Goal: Book appointment/travel/reservation

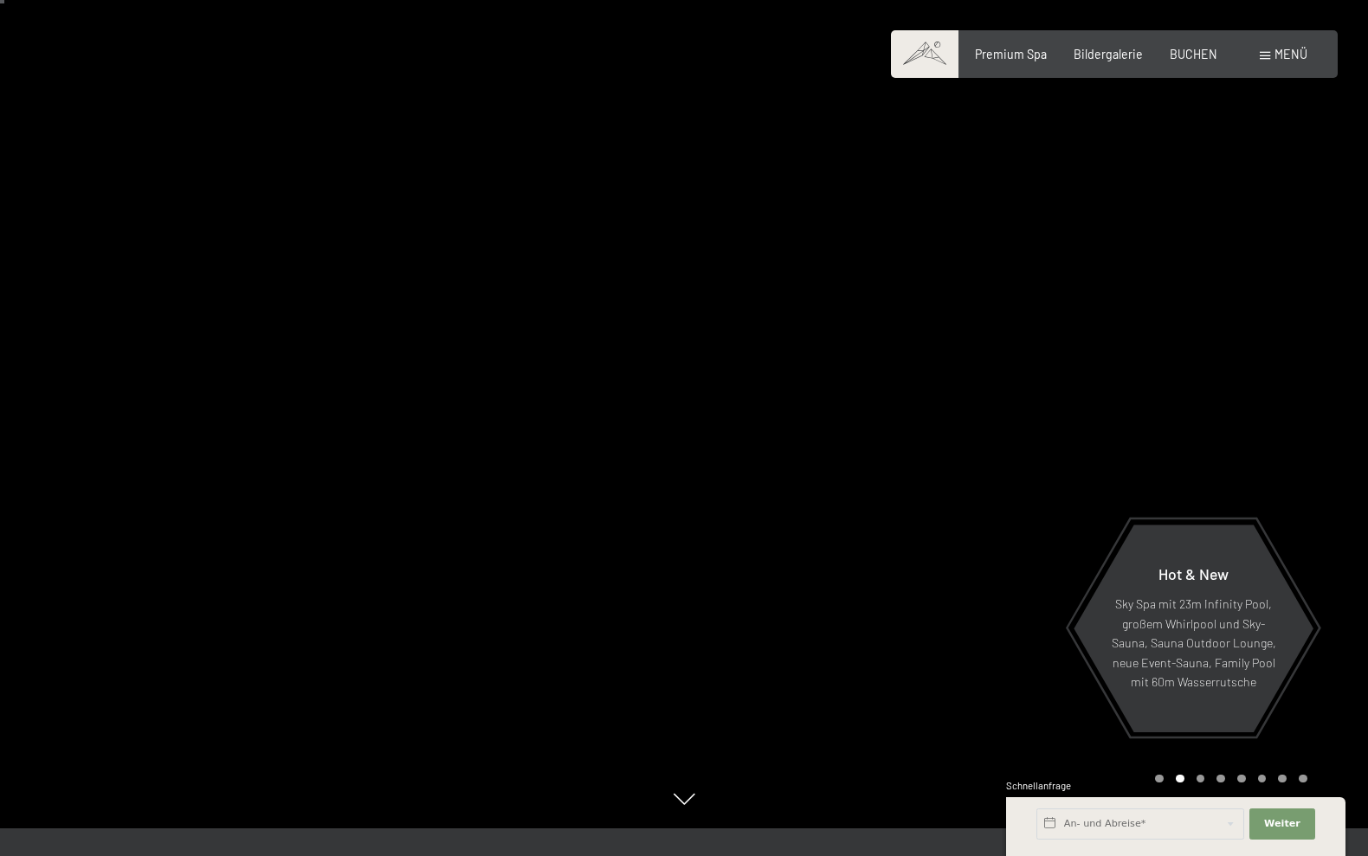
click at [725, 558] on div at bounding box center [1026, 400] width 684 height 856
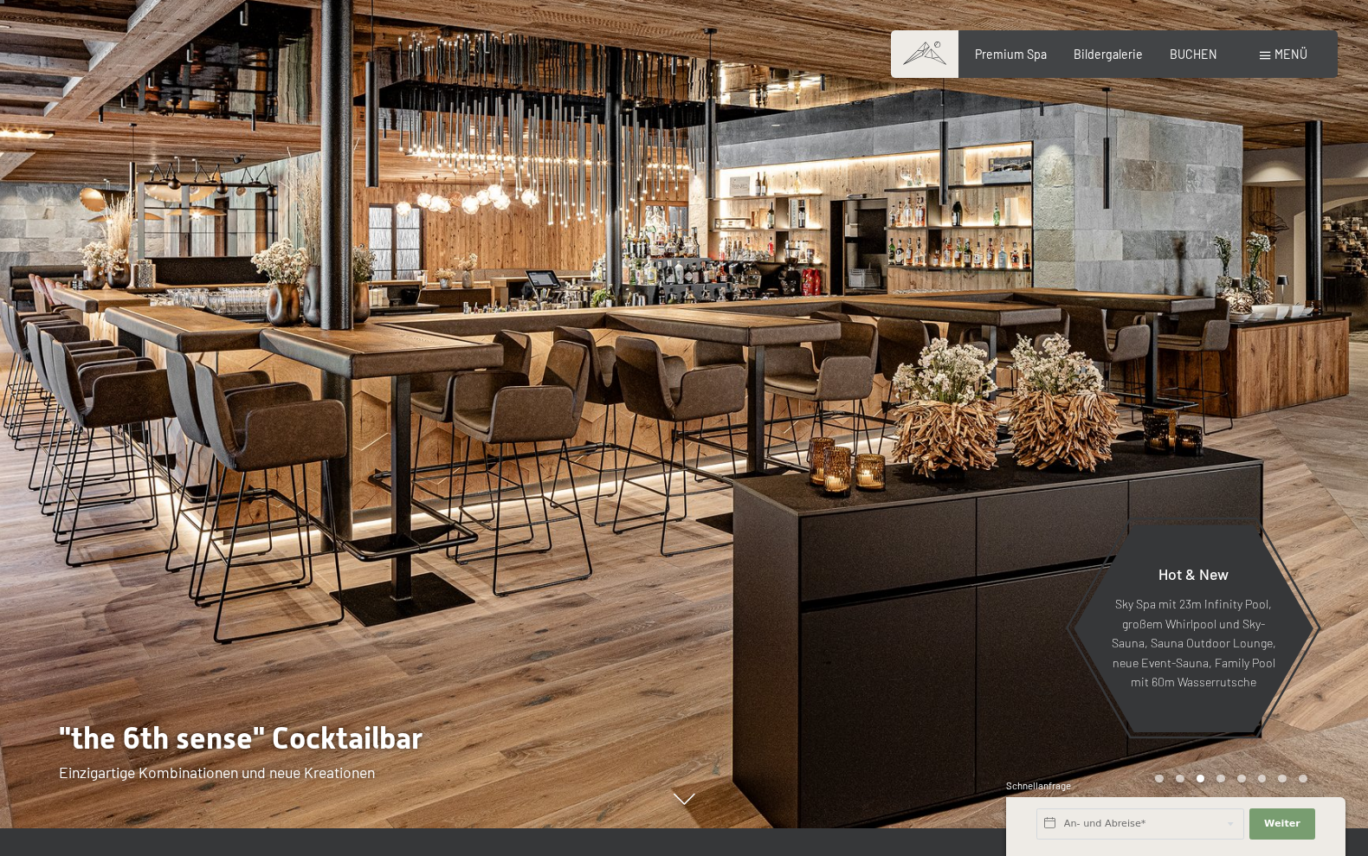
click at [605, 573] on div at bounding box center [342, 400] width 684 height 856
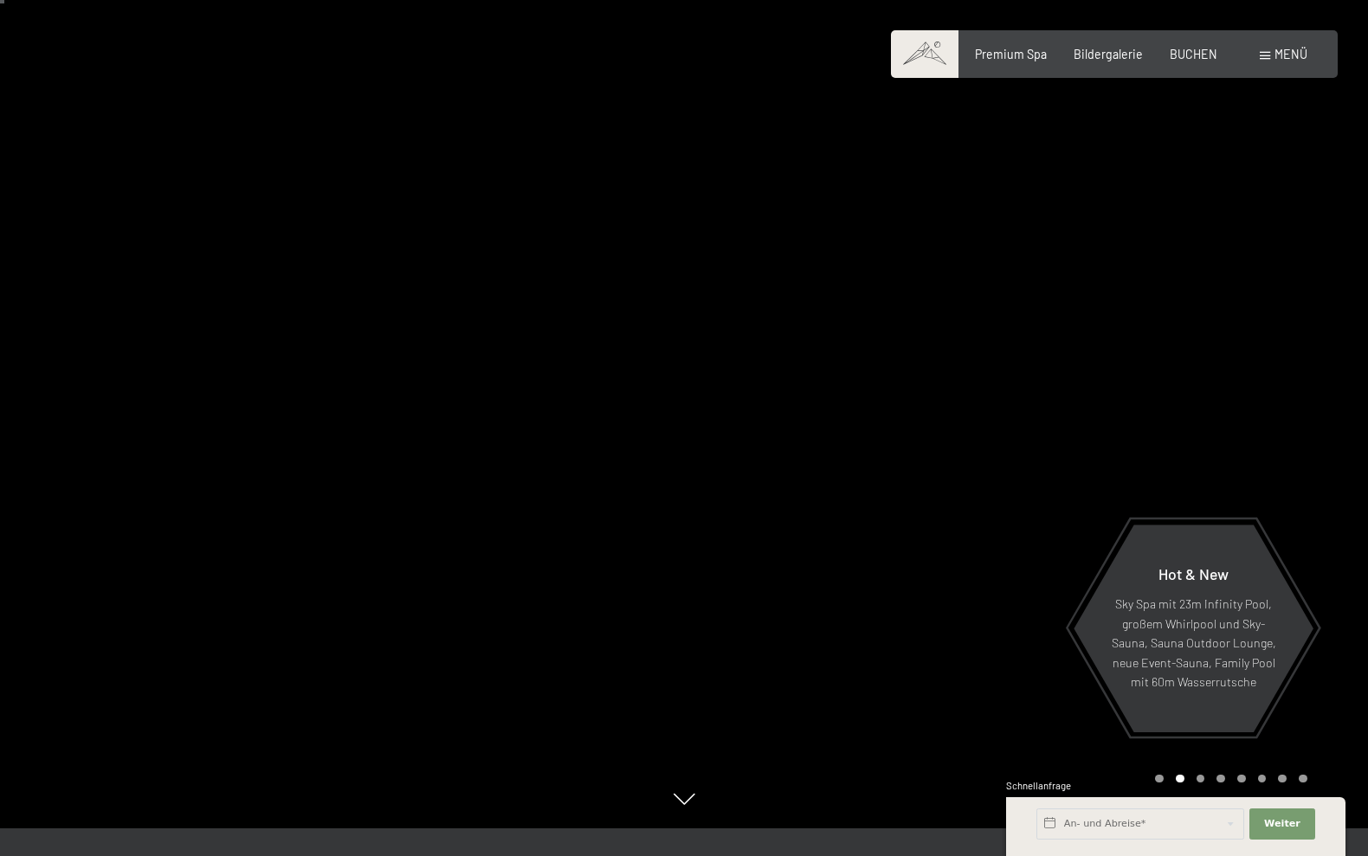
click at [1295, 56] on span "Menü" at bounding box center [1290, 54] width 33 height 15
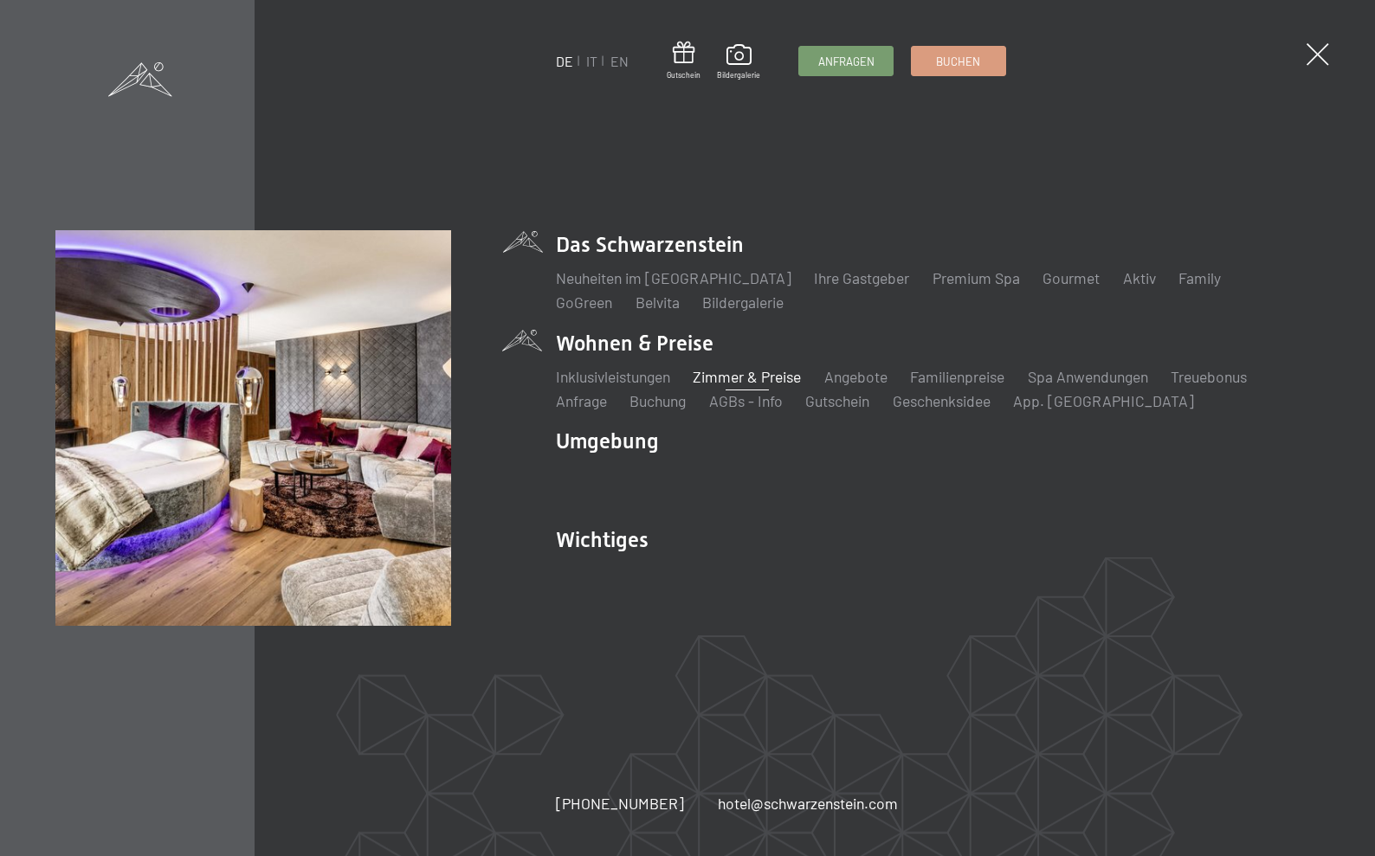
click at [745, 376] on link "Zimmer & Preise" at bounding box center [747, 376] width 108 height 19
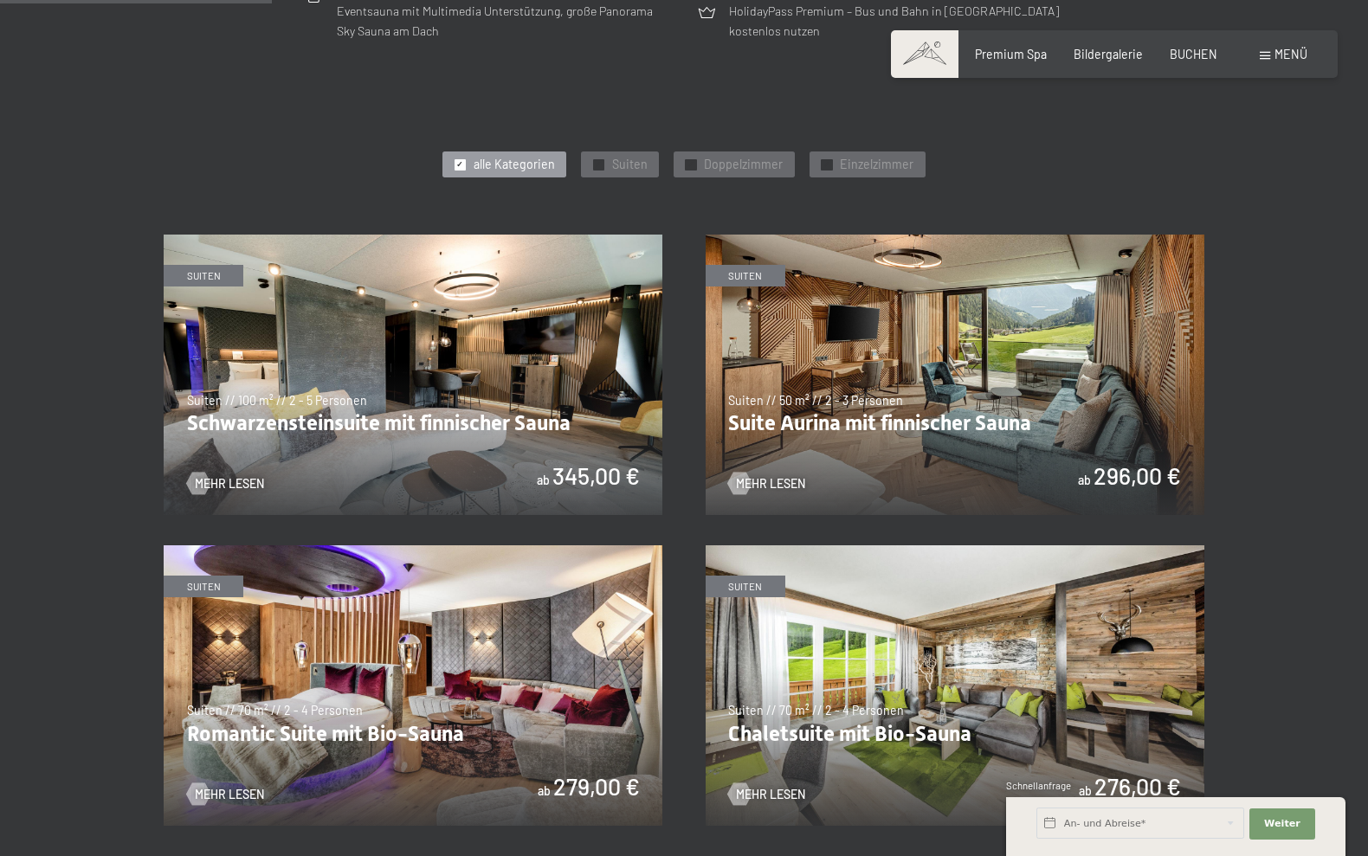
scroll to position [926, 0]
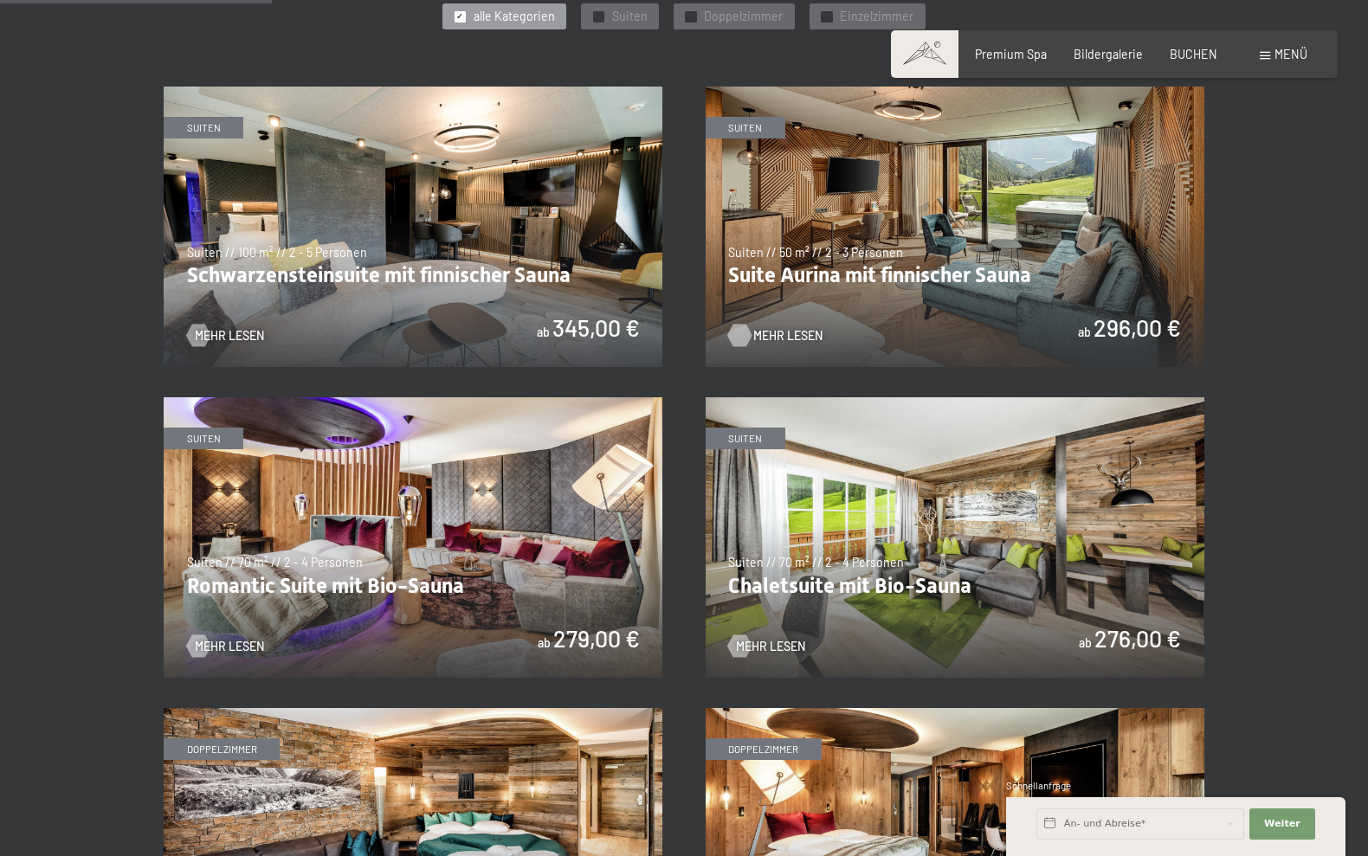
click at [775, 327] on span "Mehr Lesen" at bounding box center [787, 335] width 69 height 17
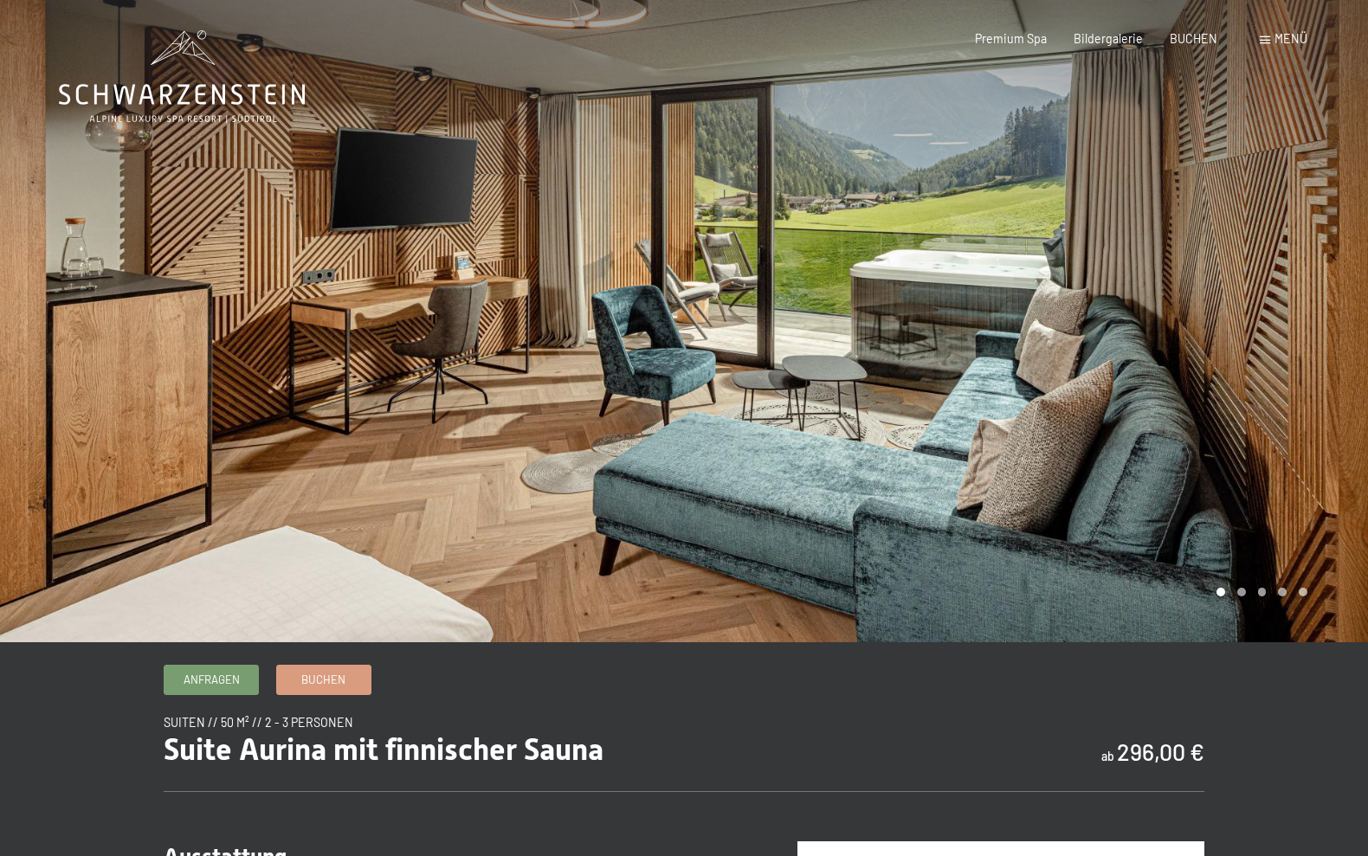
click at [1323, 308] on div at bounding box center [1026, 321] width 684 height 642
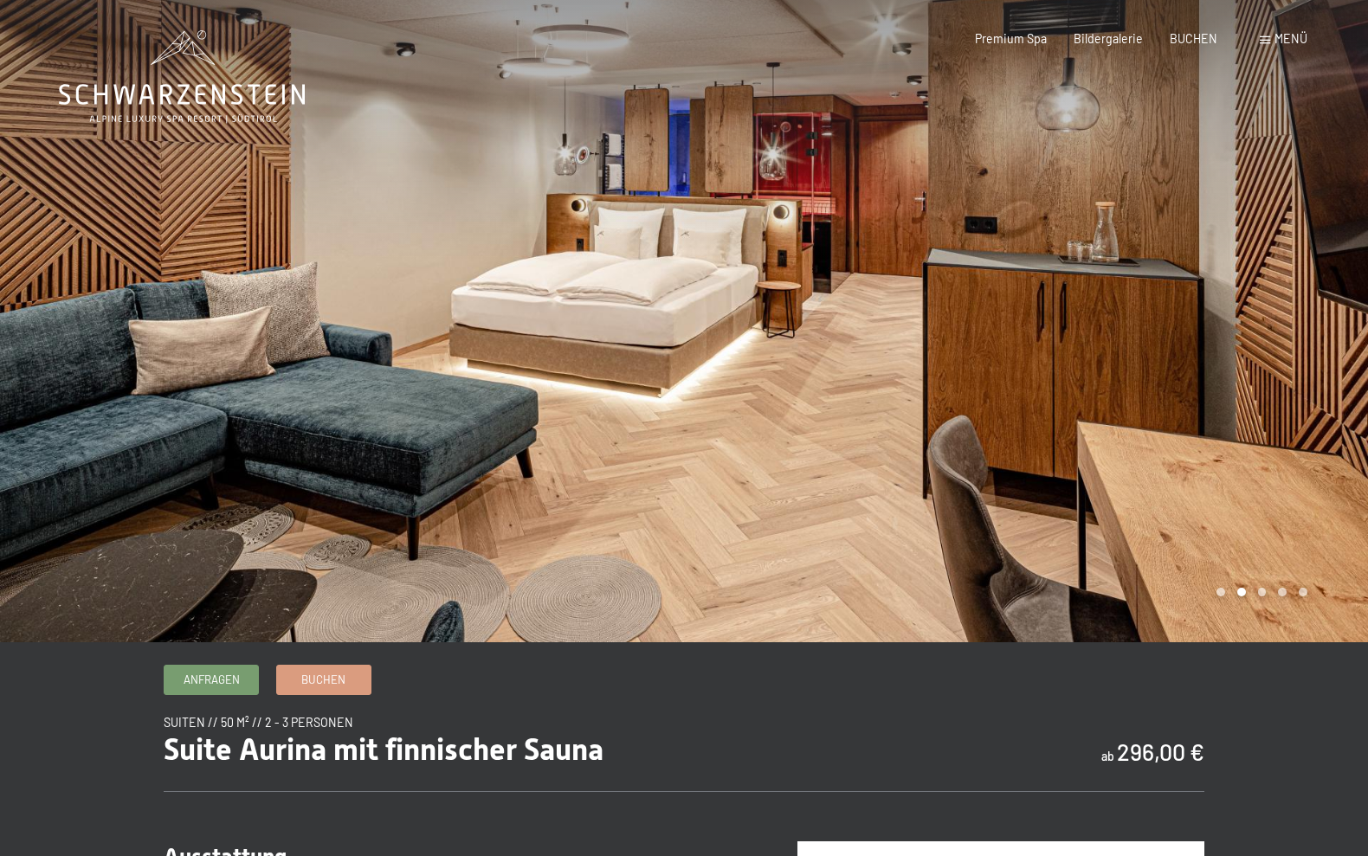
click at [1294, 316] on div at bounding box center [1026, 321] width 684 height 642
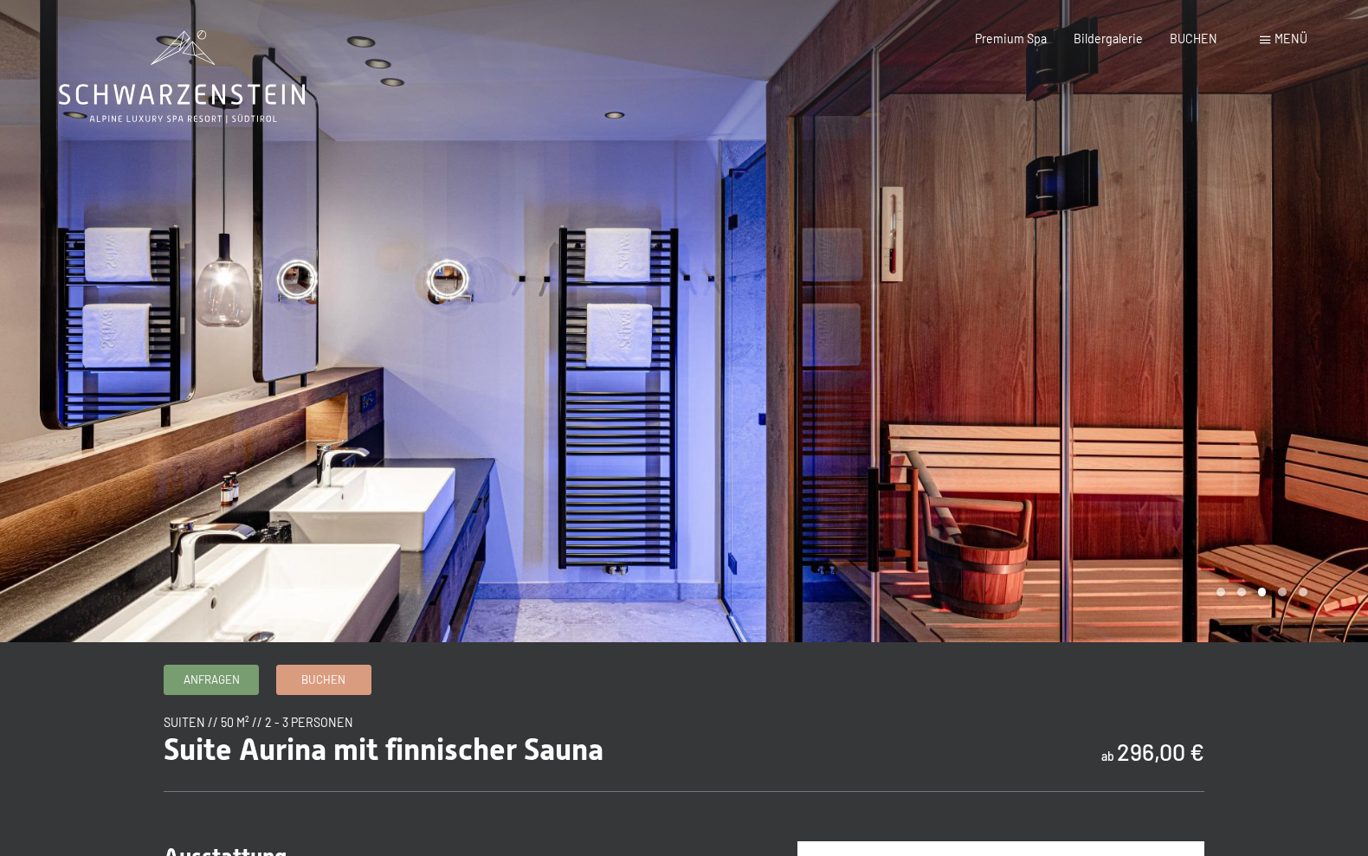
click at [1294, 316] on div at bounding box center [1026, 321] width 684 height 642
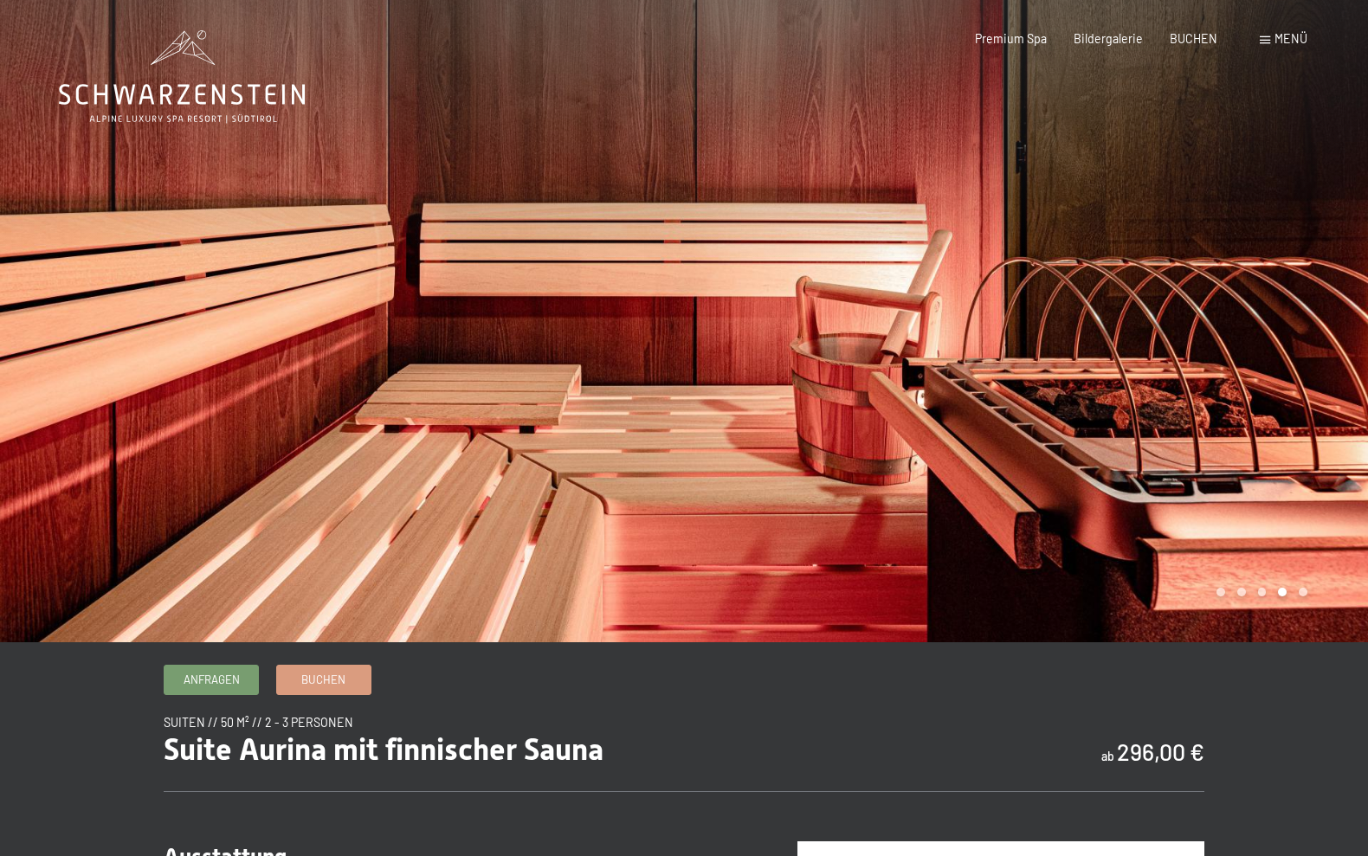
click at [1294, 316] on div at bounding box center [1026, 321] width 684 height 642
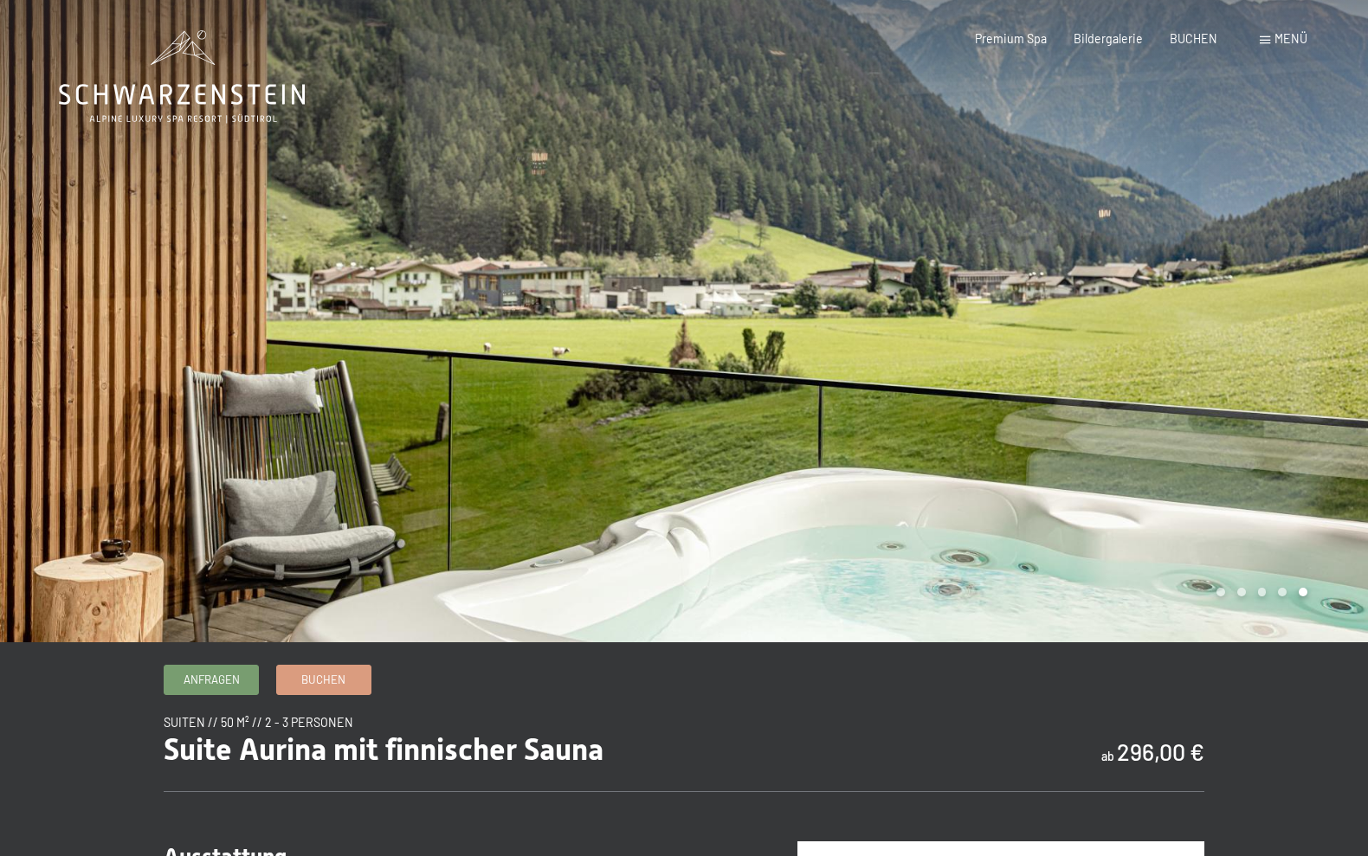
click at [1294, 316] on div at bounding box center [1026, 321] width 684 height 642
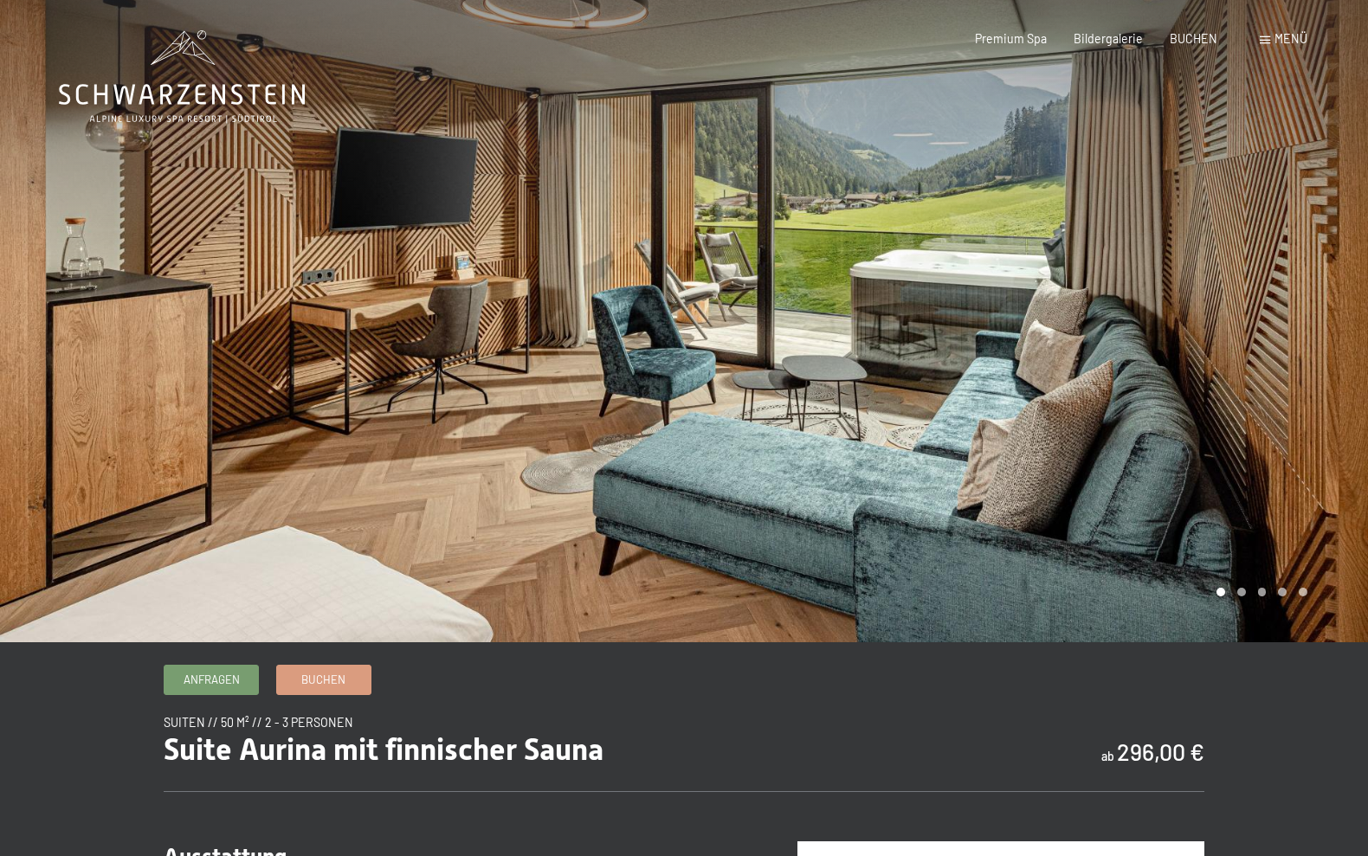
click at [1275, 44] on span "Menü" at bounding box center [1290, 38] width 33 height 15
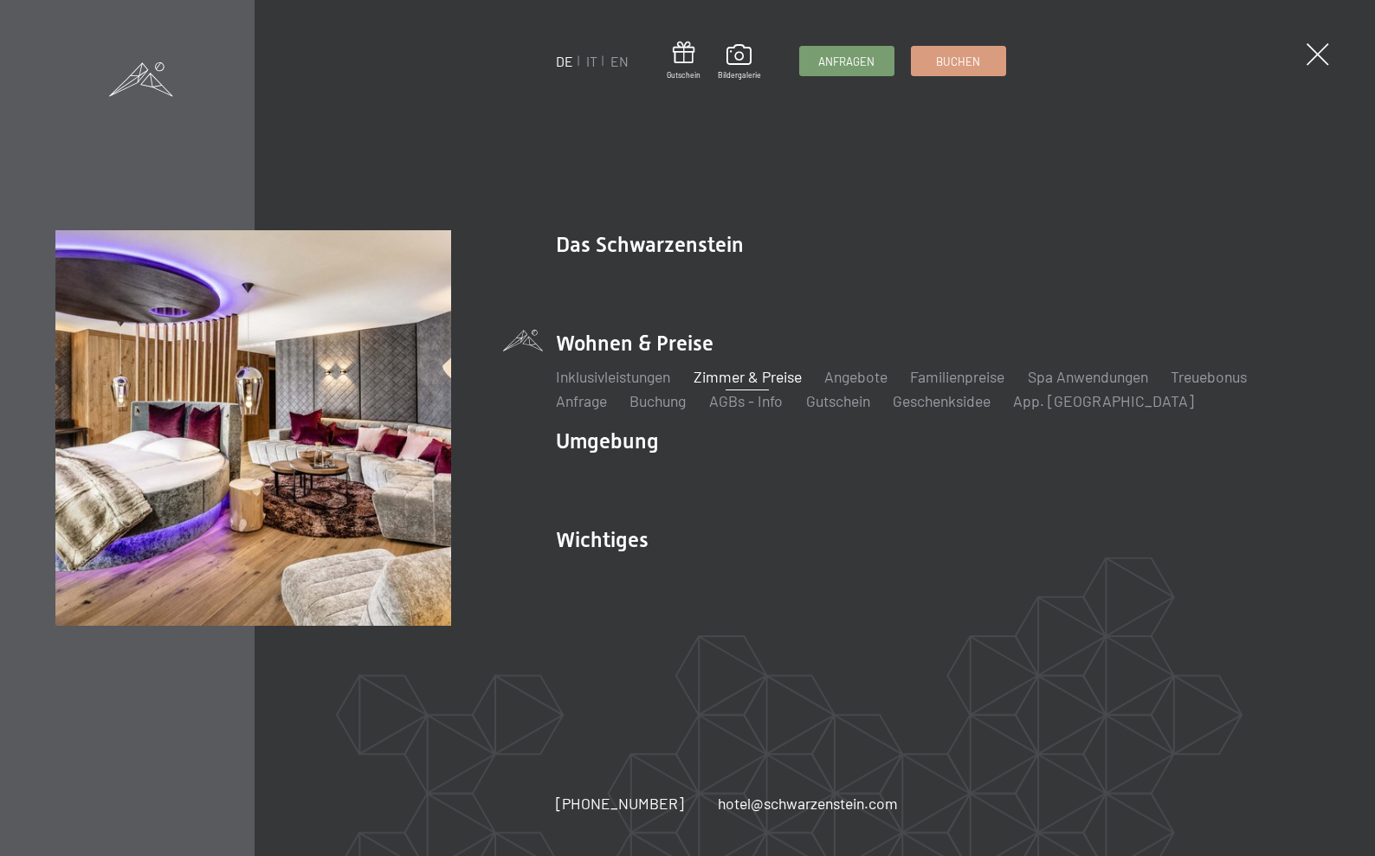
click at [761, 376] on link "Zimmer & Preise" at bounding box center [747, 376] width 108 height 19
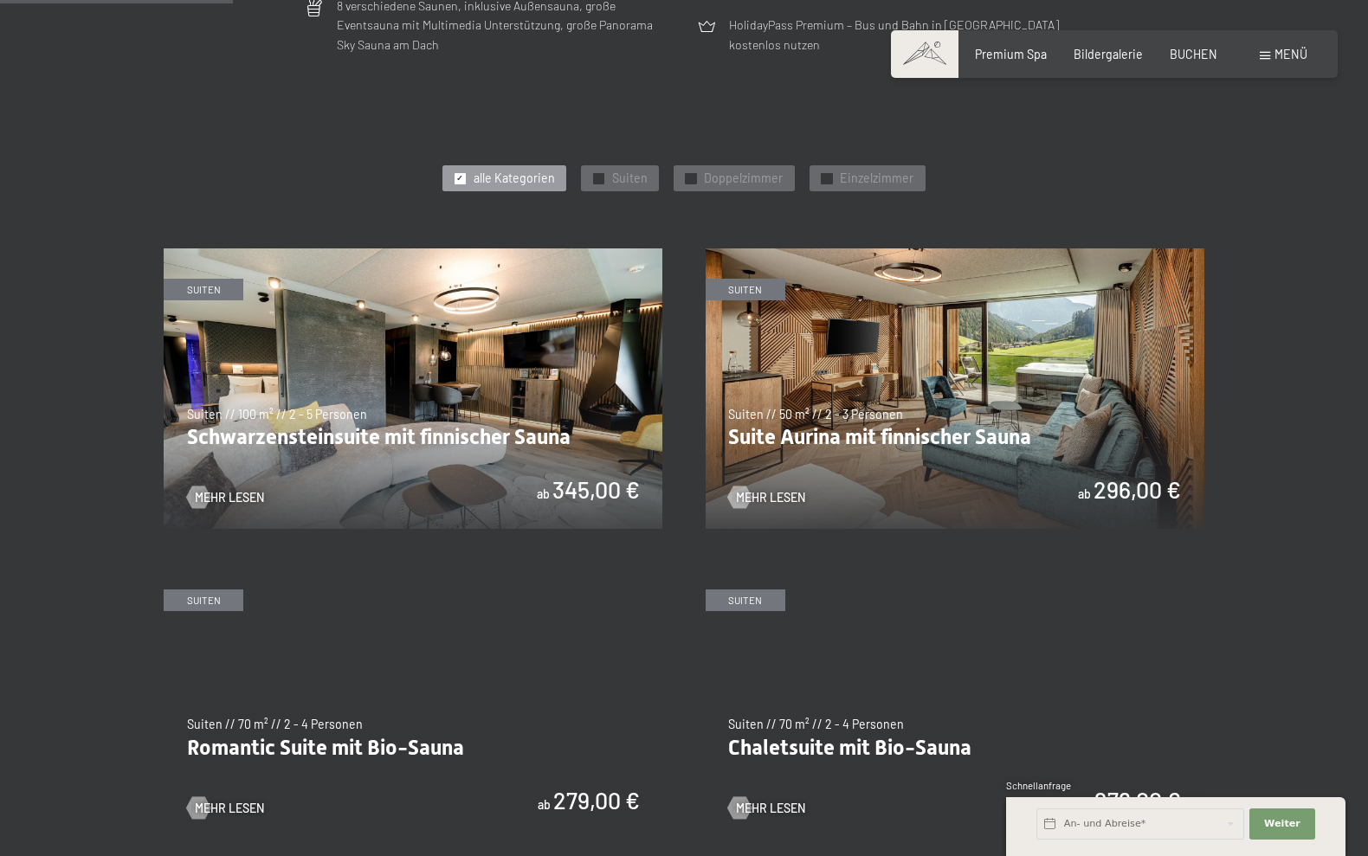
scroll to position [696, 0]
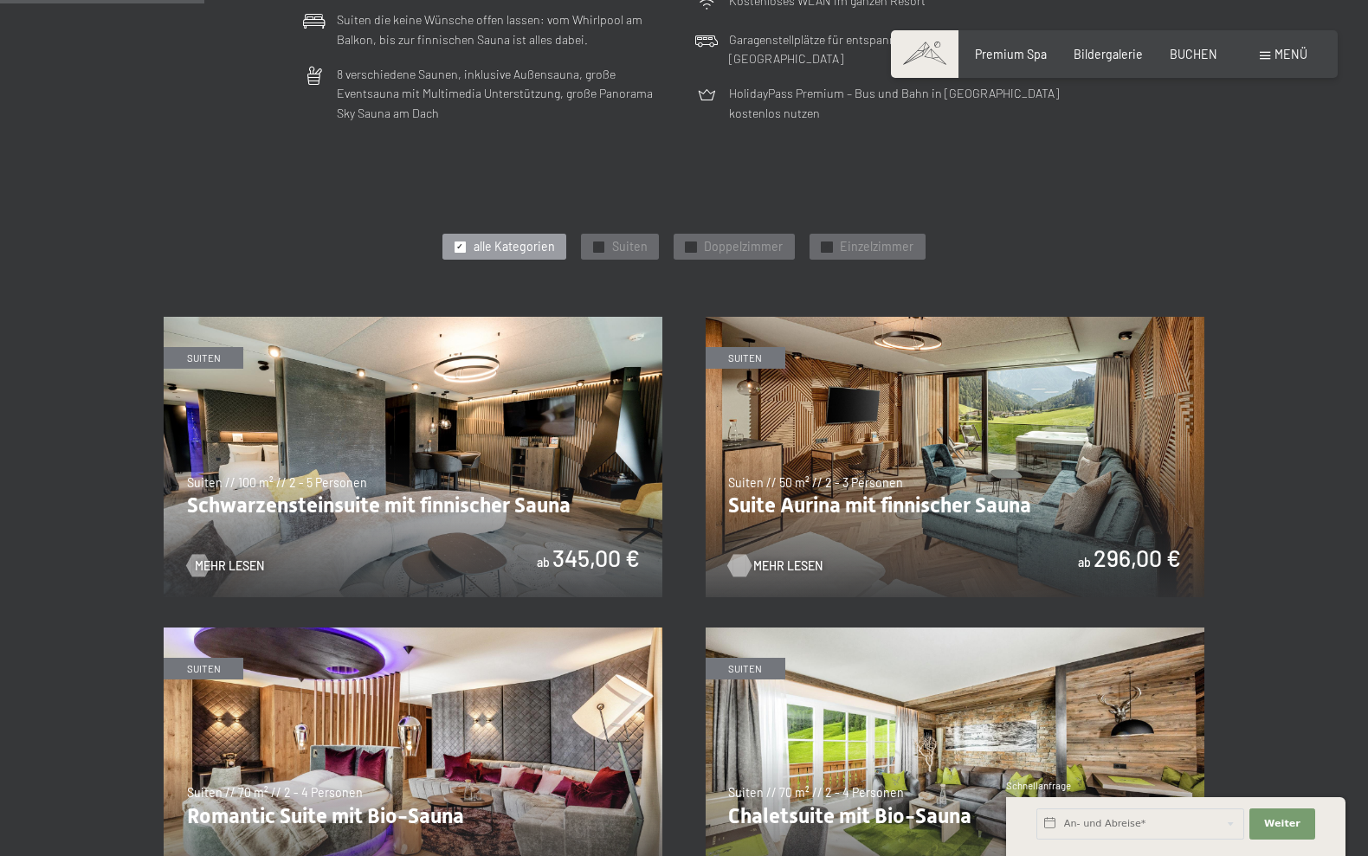
click at [777, 561] on span "Mehr Lesen" at bounding box center [787, 566] width 69 height 17
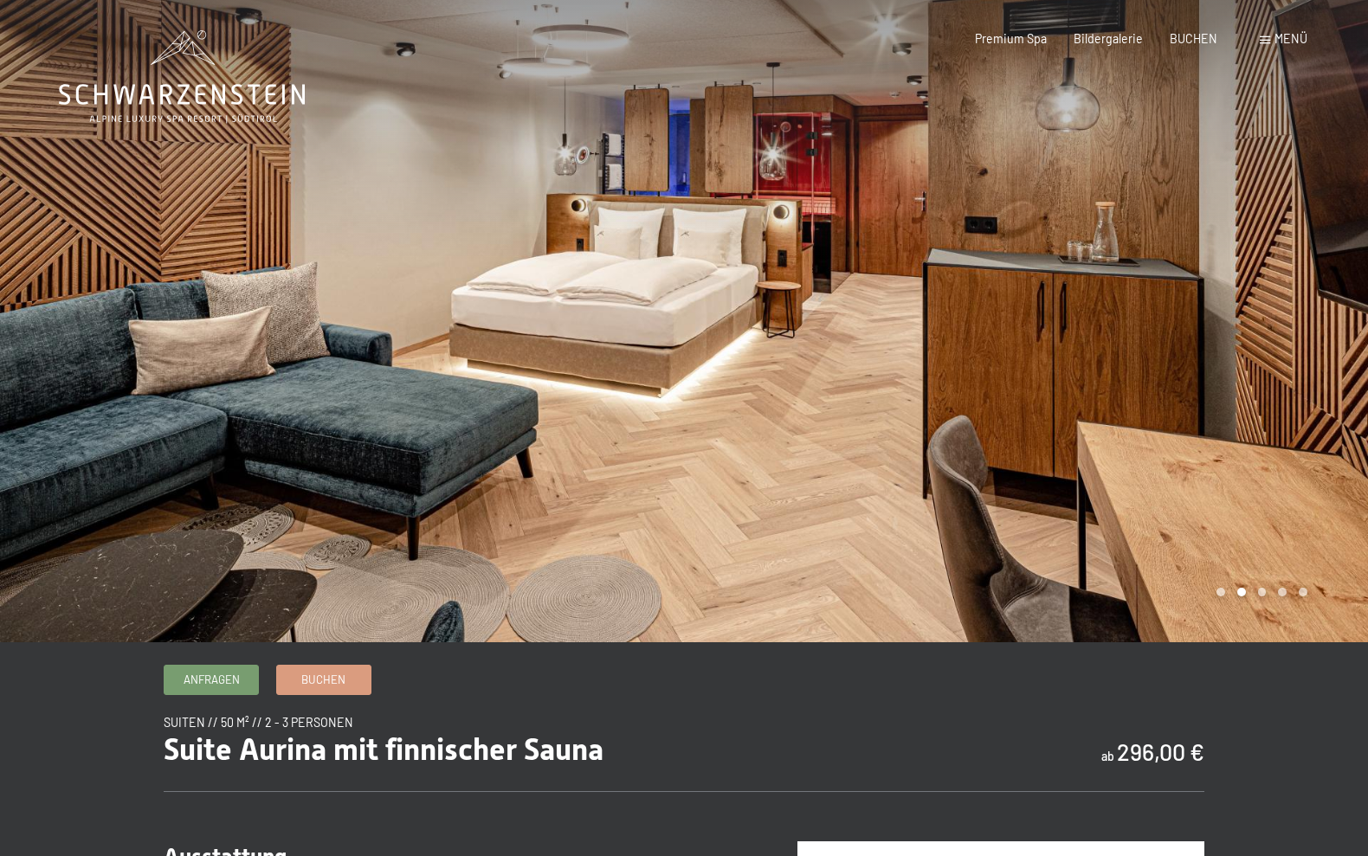
click at [1113, 326] on div at bounding box center [1026, 321] width 684 height 642
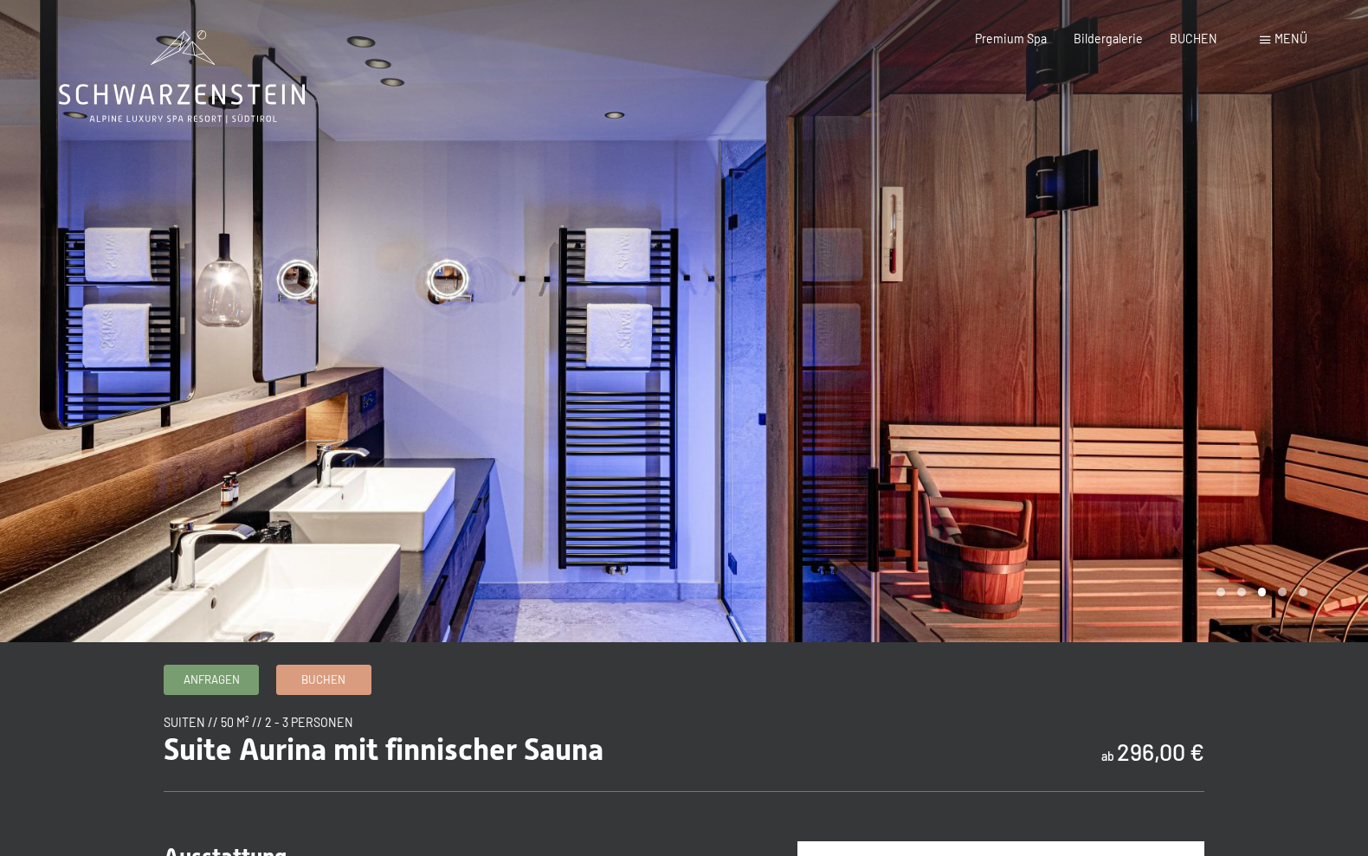
click at [1134, 348] on div at bounding box center [1026, 321] width 684 height 642
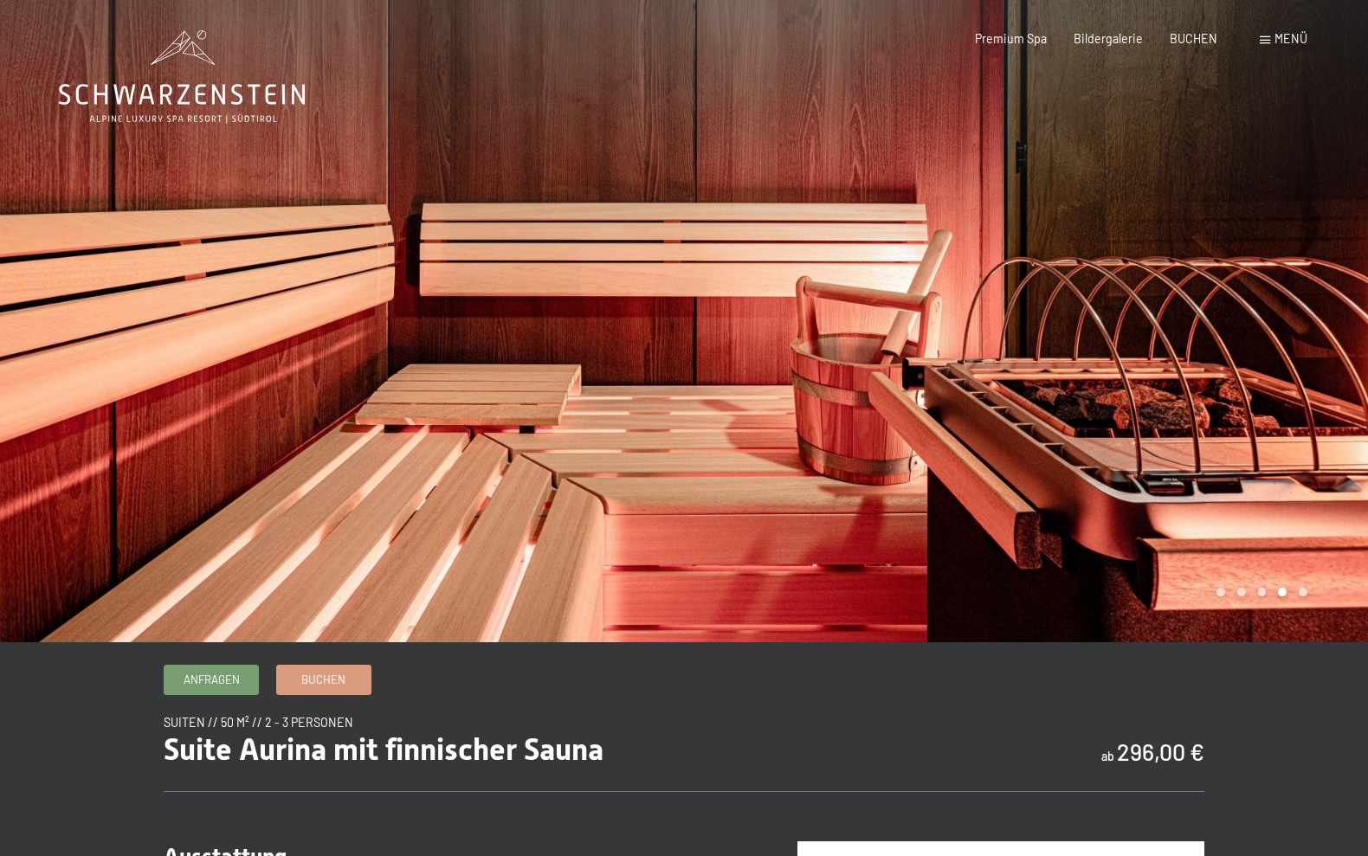
click at [1134, 348] on div at bounding box center [1026, 321] width 684 height 642
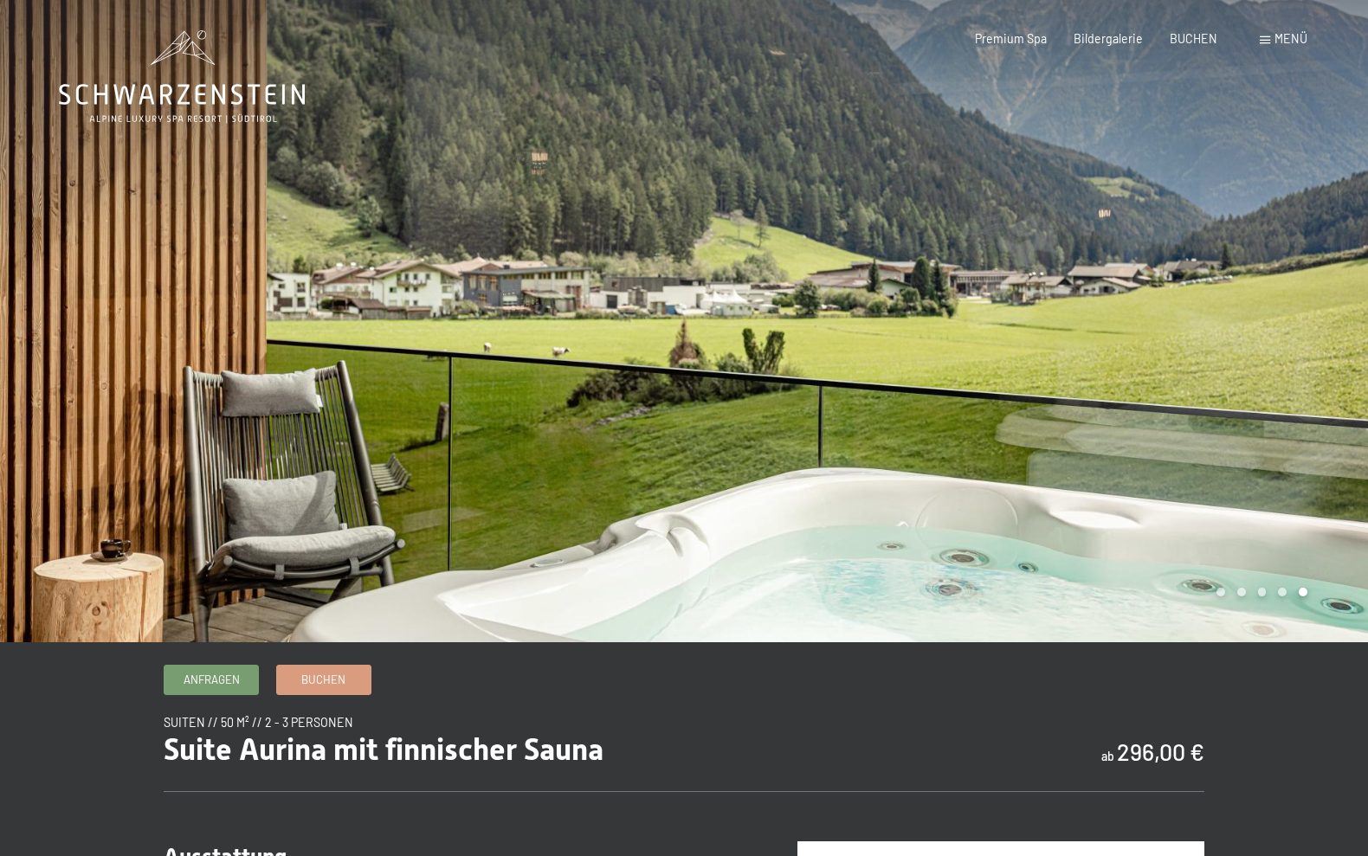
click at [1134, 348] on div at bounding box center [1026, 321] width 684 height 642
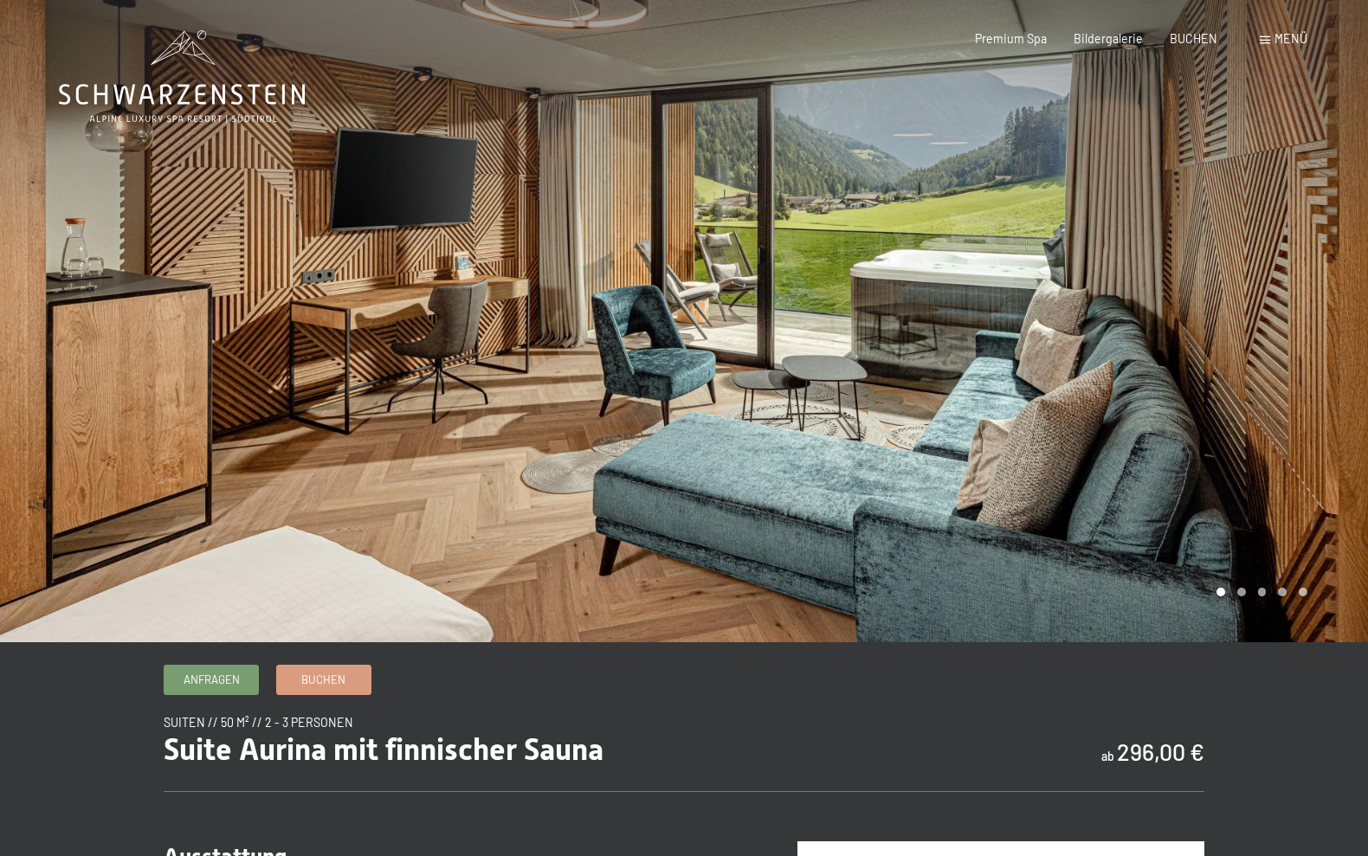
click at [1139, 351] on div at bounding box center [1026, 321] width 684 height 642
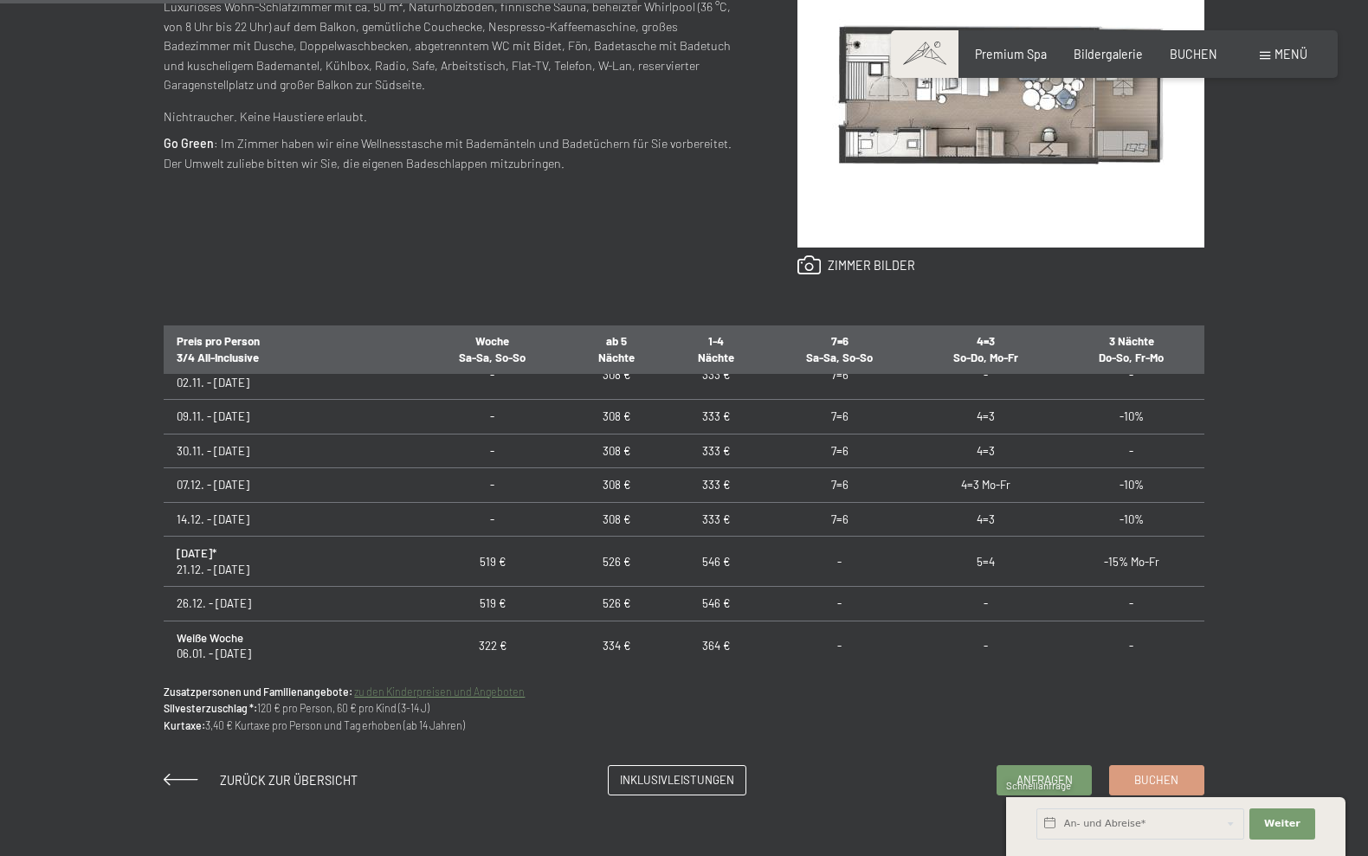
scroll to position [208, 0]
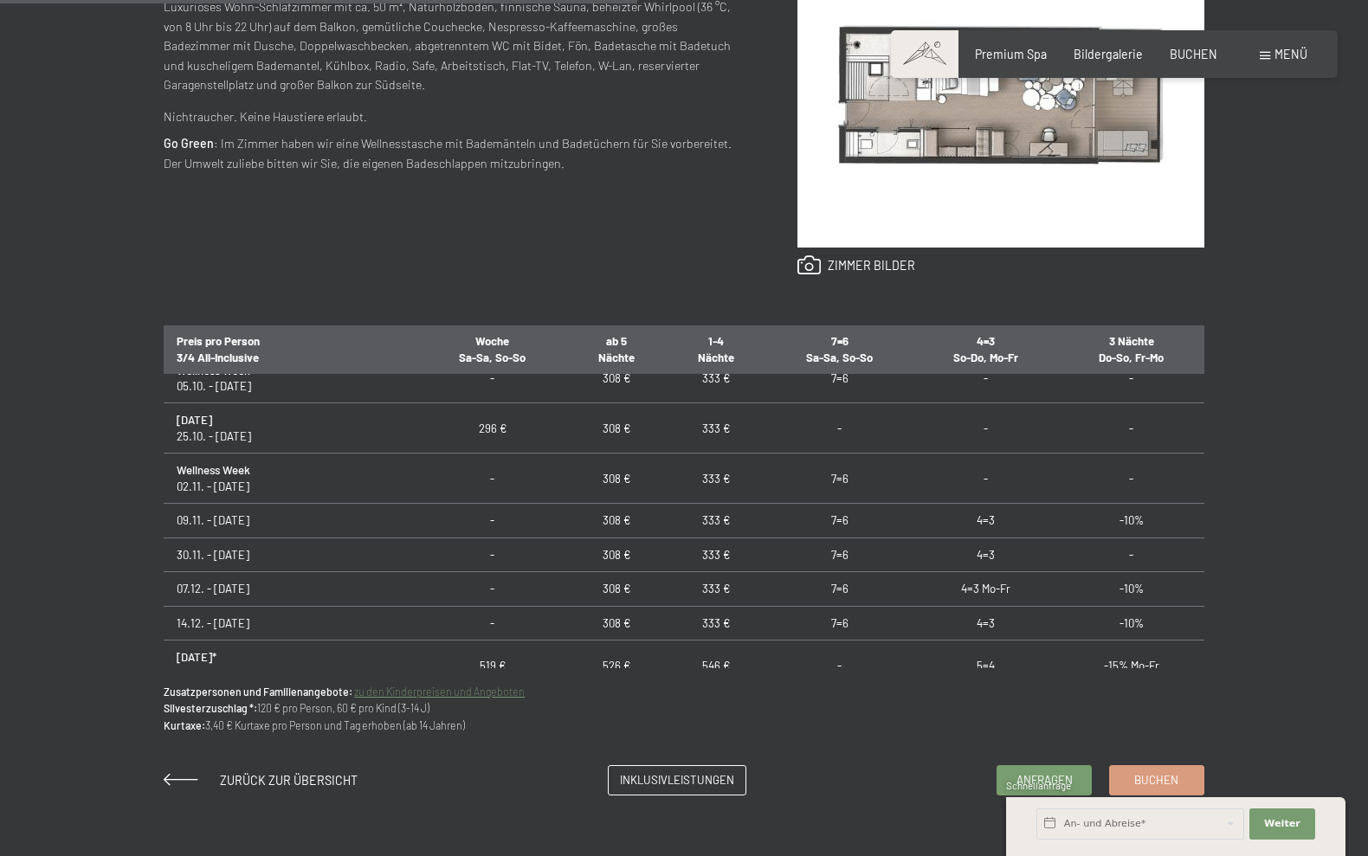
click at [1016, 784] on span "Schnellanfrage" at bounding box center [1038, 785] width 65 height 11
click at [1124, 830] on input "text" at bounding box center [1140, 824] width 208 height 31
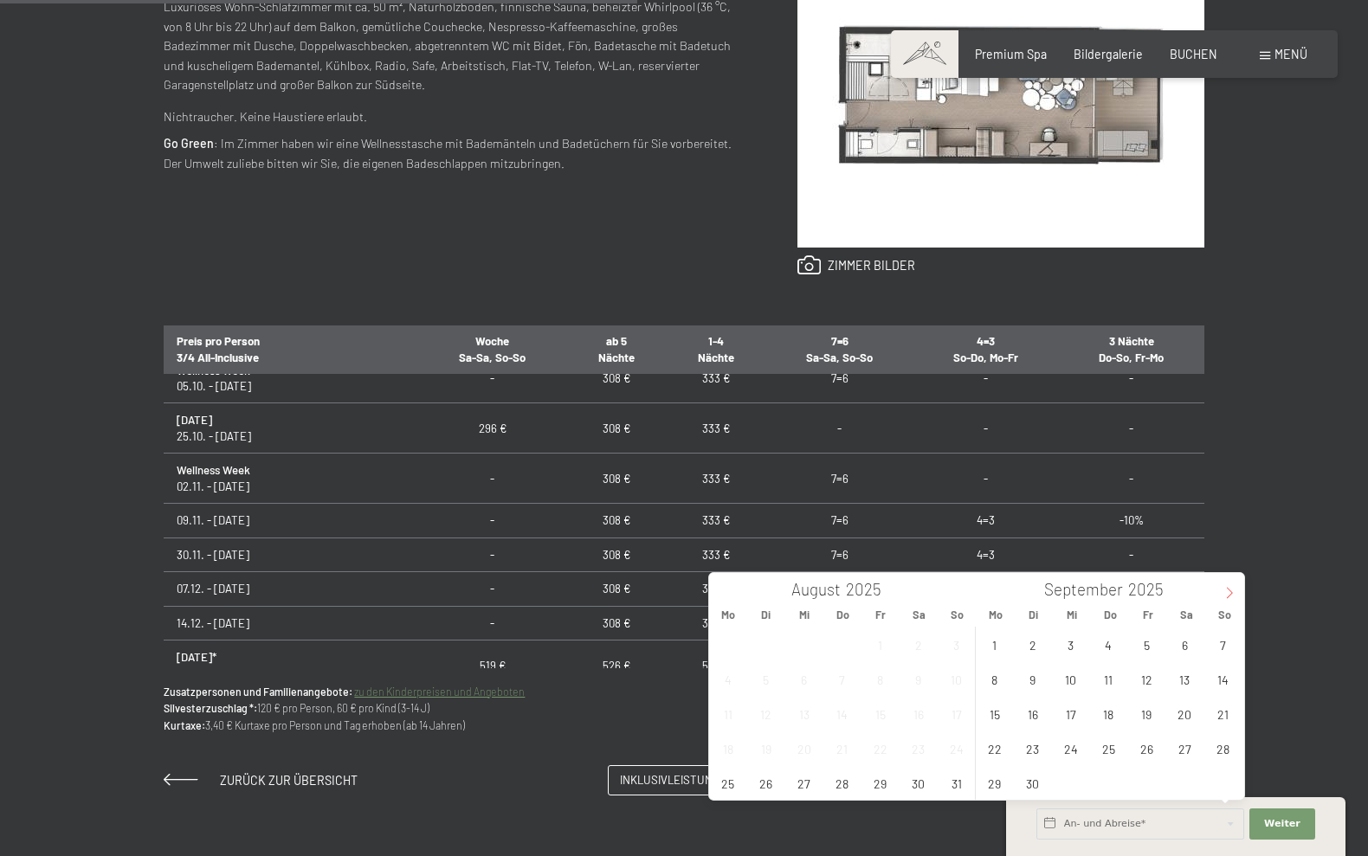
click at [1236, 590] on span at bounding box center [1229, 587] width 29 height 29
click at [1237, 590] on span at bounding box center [1229, 587] width 29 height 29
click at [1000, 721] on span "15" at bounding box center [995, 714] width 34 height 34
click at [1145, 713] on span "19" at bounding box center [1147, 714] width 34 height 34
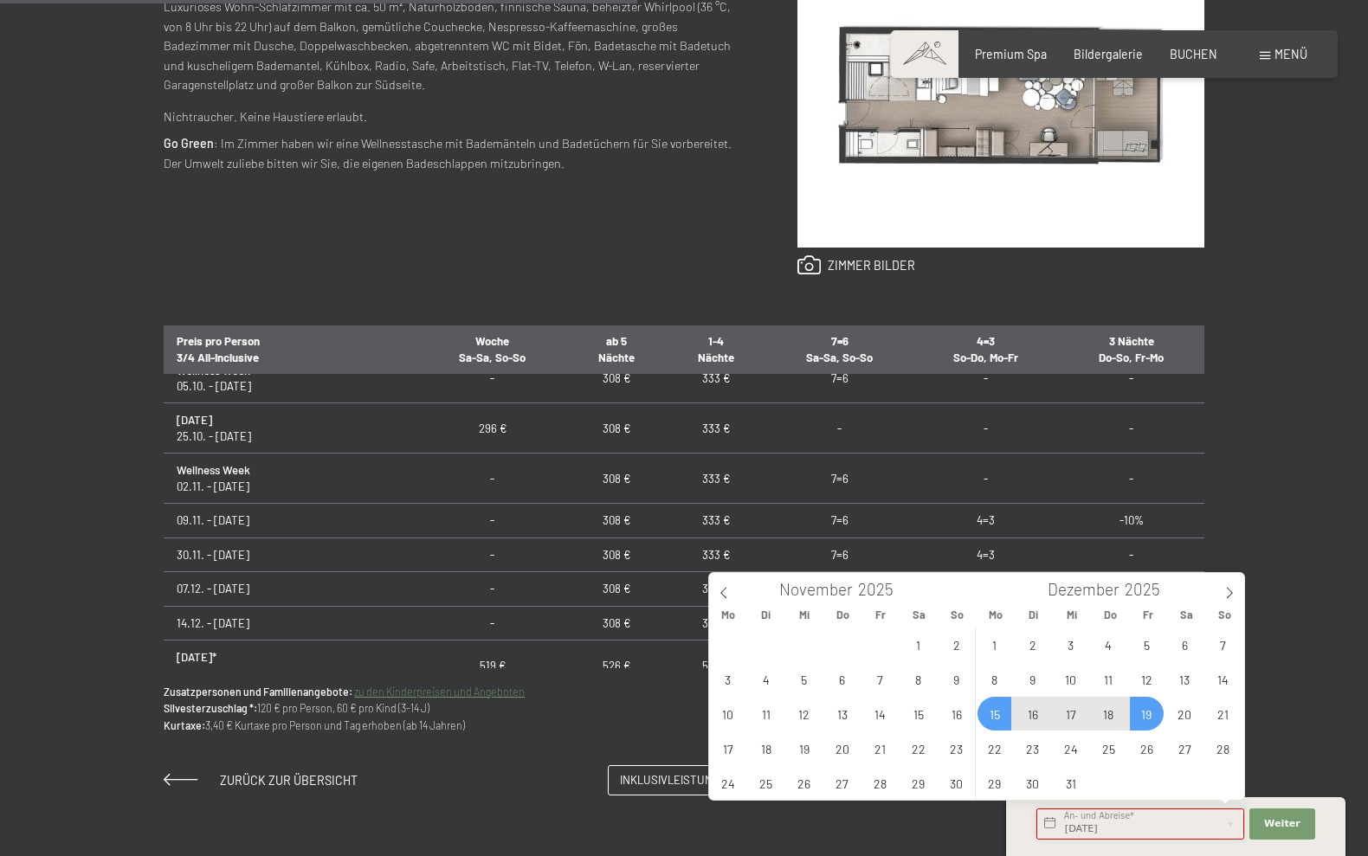
type input "Mo. 15.12.2025 - Fr. 19.12.2025"
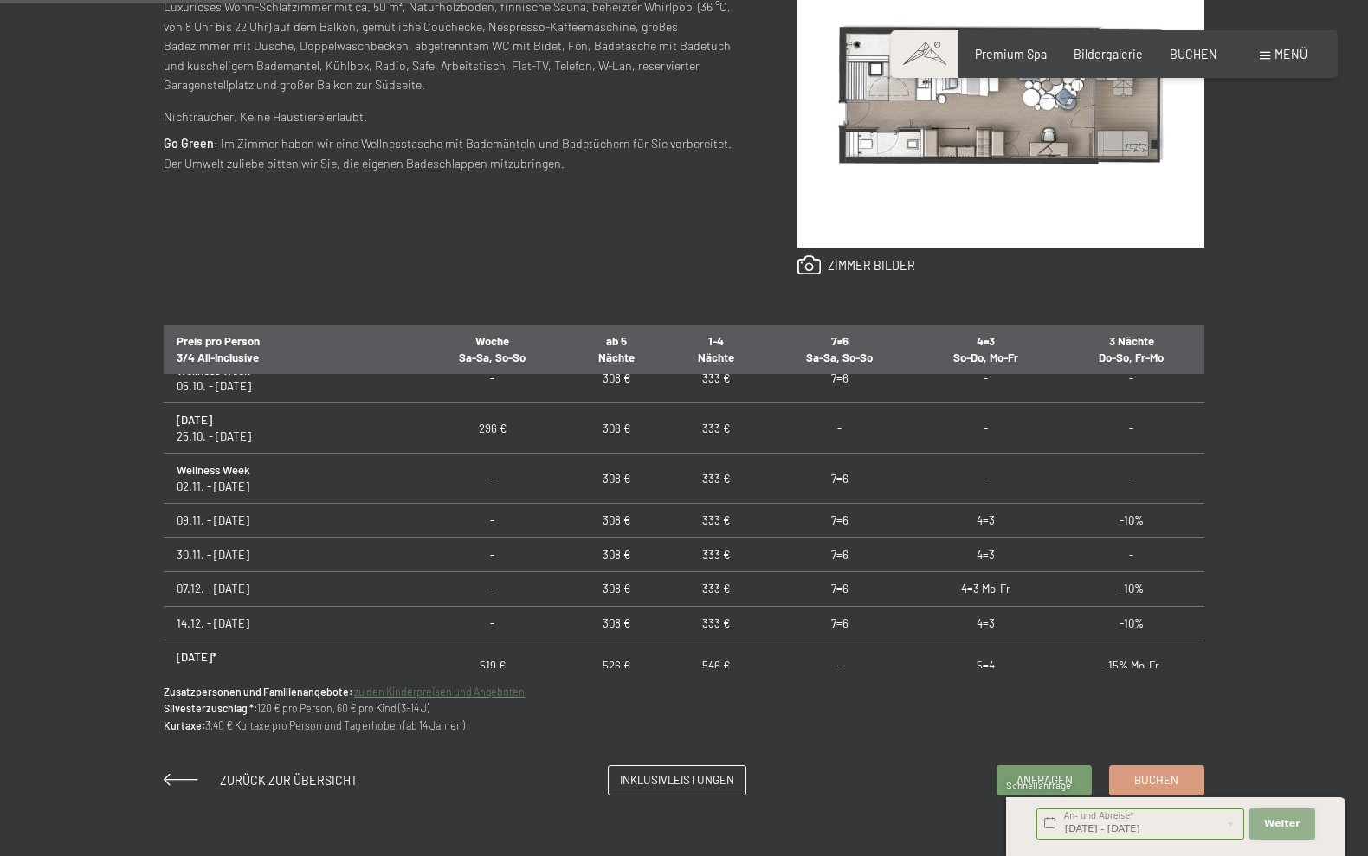
click at [1290, 825] on span "Weiter" at bounding box center [1282, 824] width 36 height 14
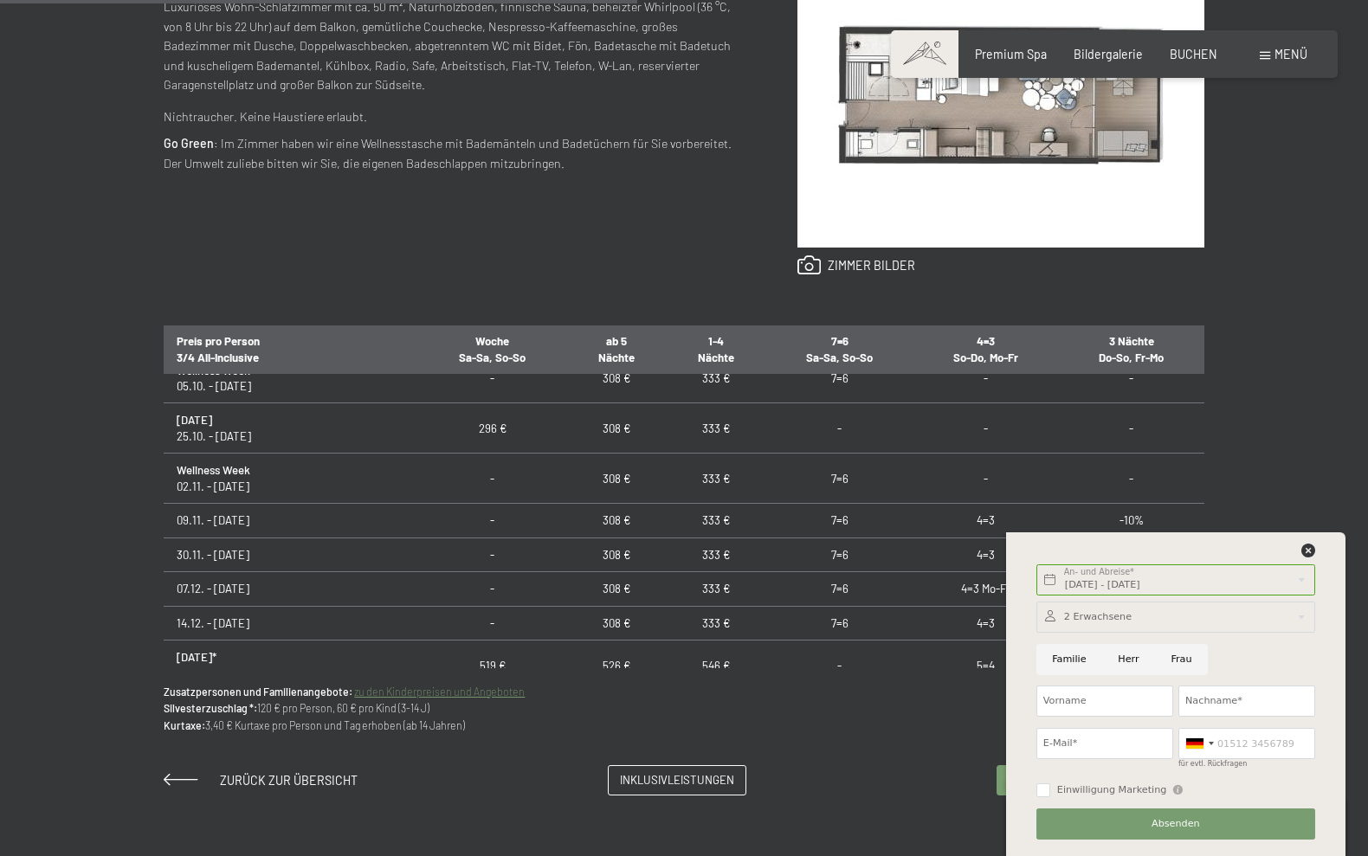
click at [1060, 665] on input "Familie" at bounding box center [1069, 659] width 66 height 31
radio input "true"
drag, startPoint x: 1077, startPoint y: 703, endPoint x: 1105, endPoint y: 704, distance: 27.7
type input "Diana"
type input "Z"
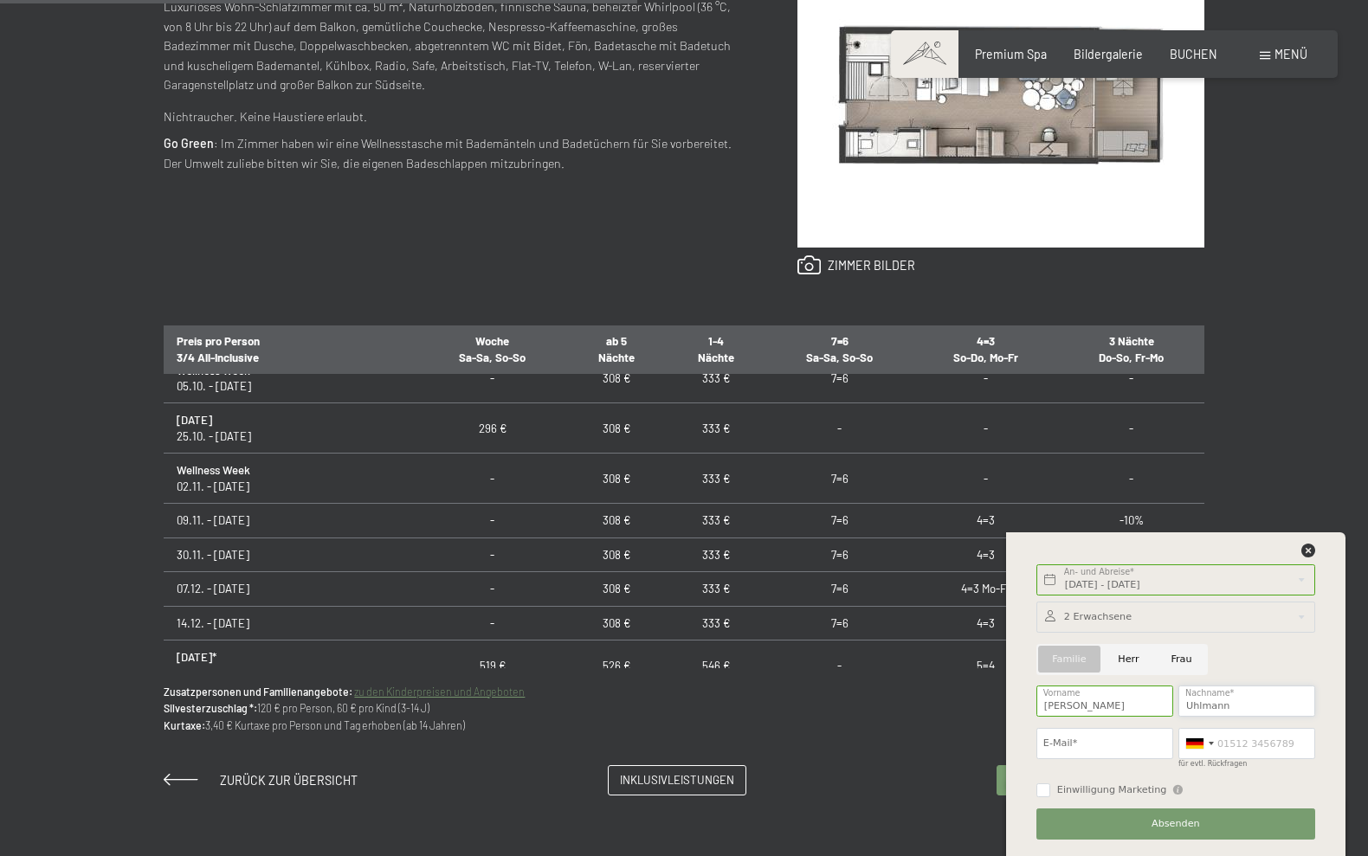
type input "Uhlmann"
type input "diana.uhlmann@outlook.com"
type input "01725988712"
click at [1044, 791] on input "Einwilligung Marketing" at bounding box center [1043, 791] width 14 height 14
checkbox input "true"
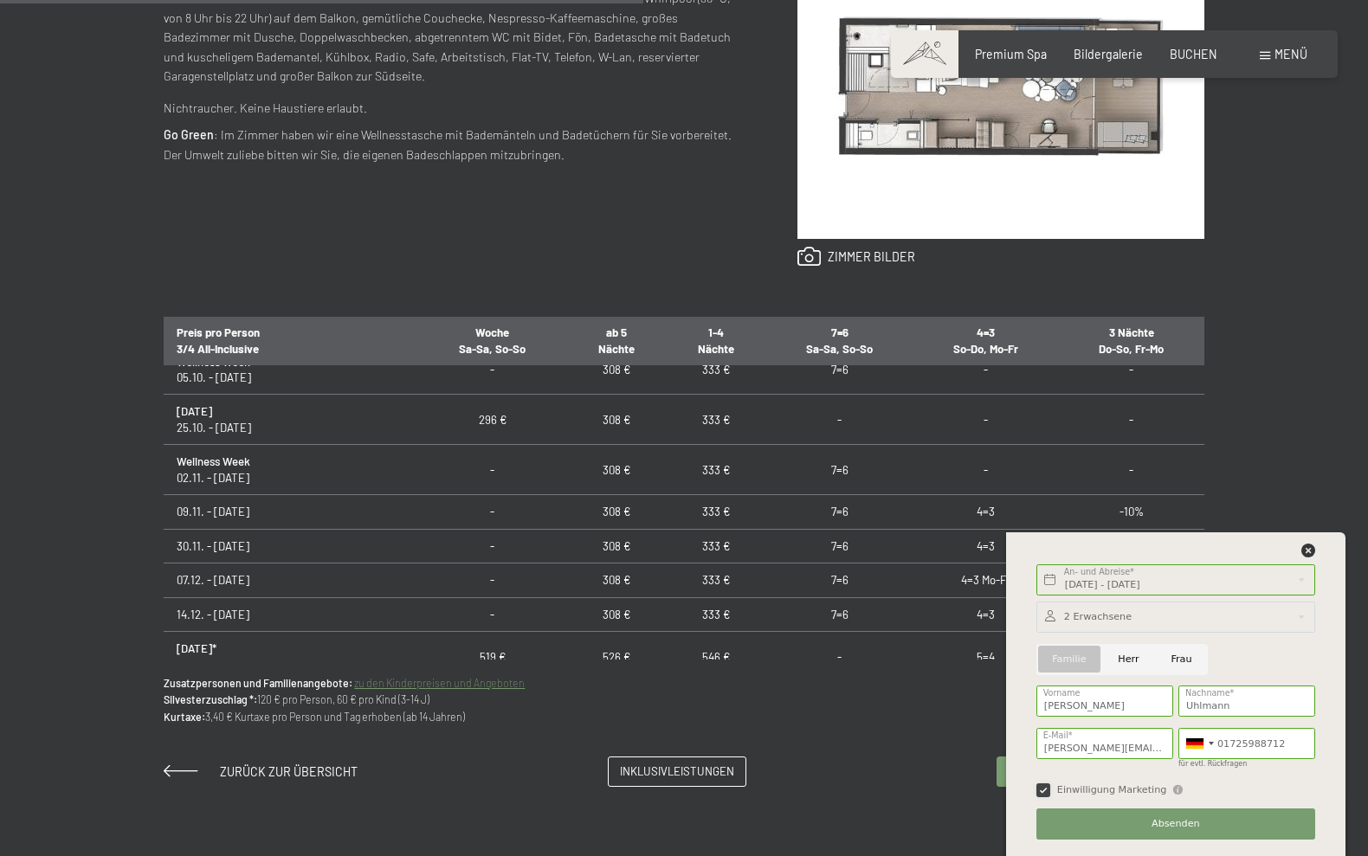
scroll to position [904, 0]
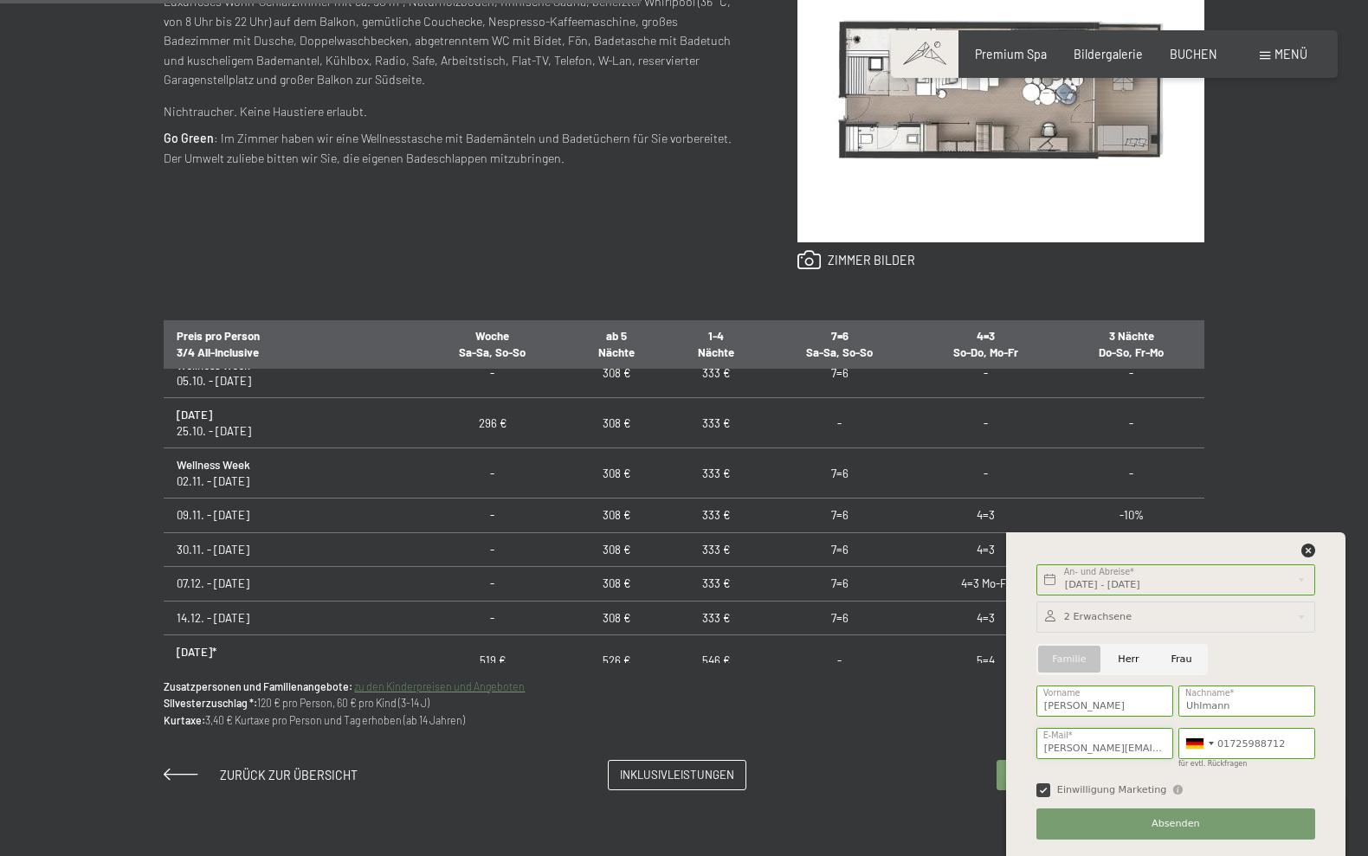
click at [1158, 746] on input "diana.uhlmann@outlook.com" at bounding box center [1104, 743] width 137 height 31
click at [1189, 660] on input "Frau" at bounding box center [1181, 659] width 53 height 31
radio input "true"
click at [1187, 824] on span "Absenden" at bounding box center [1176, 824] width 48 height 14
